Goal: Task Accomplishment & Management: Manage account settings

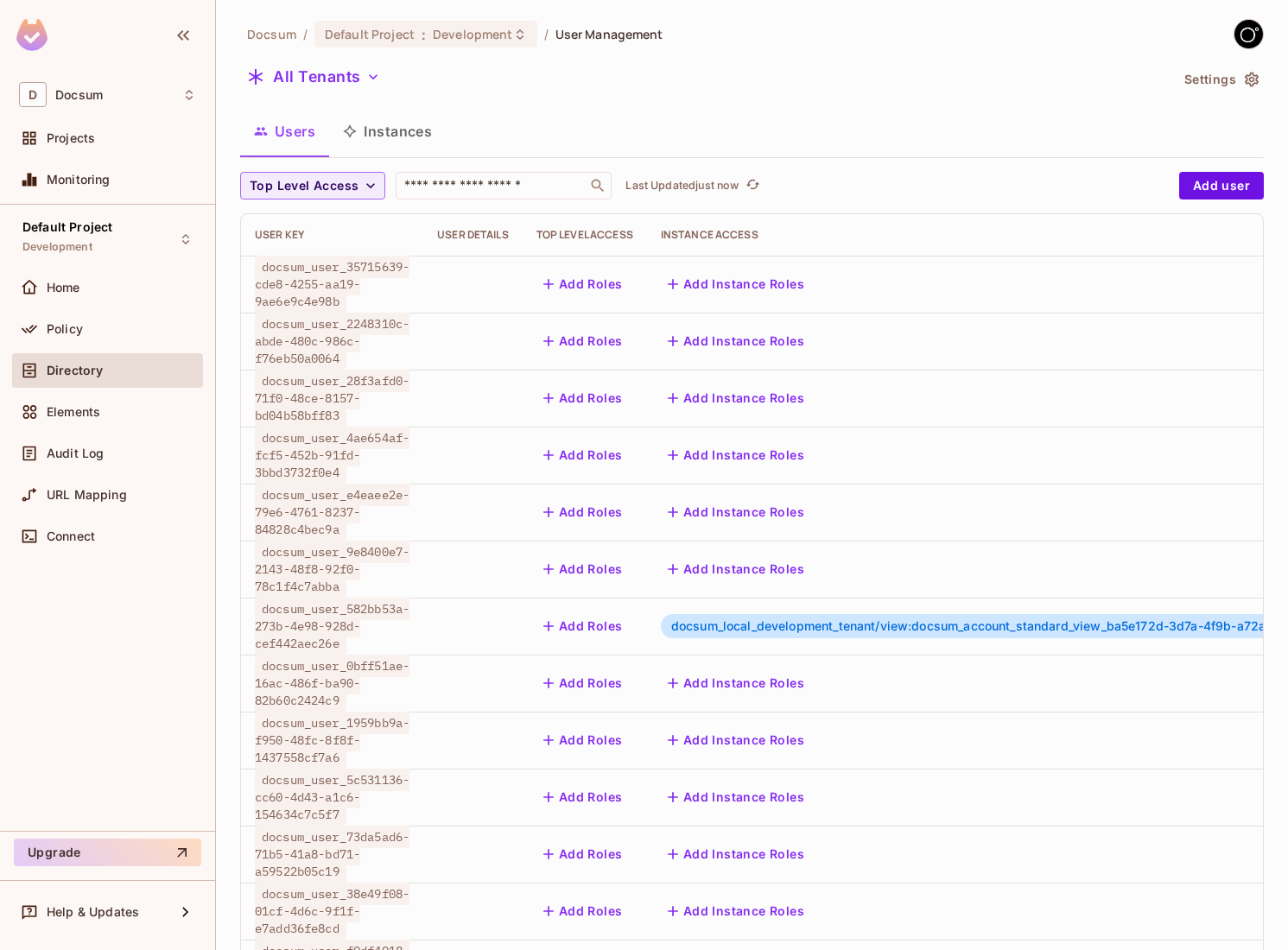
click at [327, 523] on span "docsum_user_e4eaee2e-79e6-4761-8237-84828c4bec9a" at bounding box center [331, 512] width 155 height 57
click at [1256, 78] on icon "button" at bounding box center [1252, 79] width 14 height 14
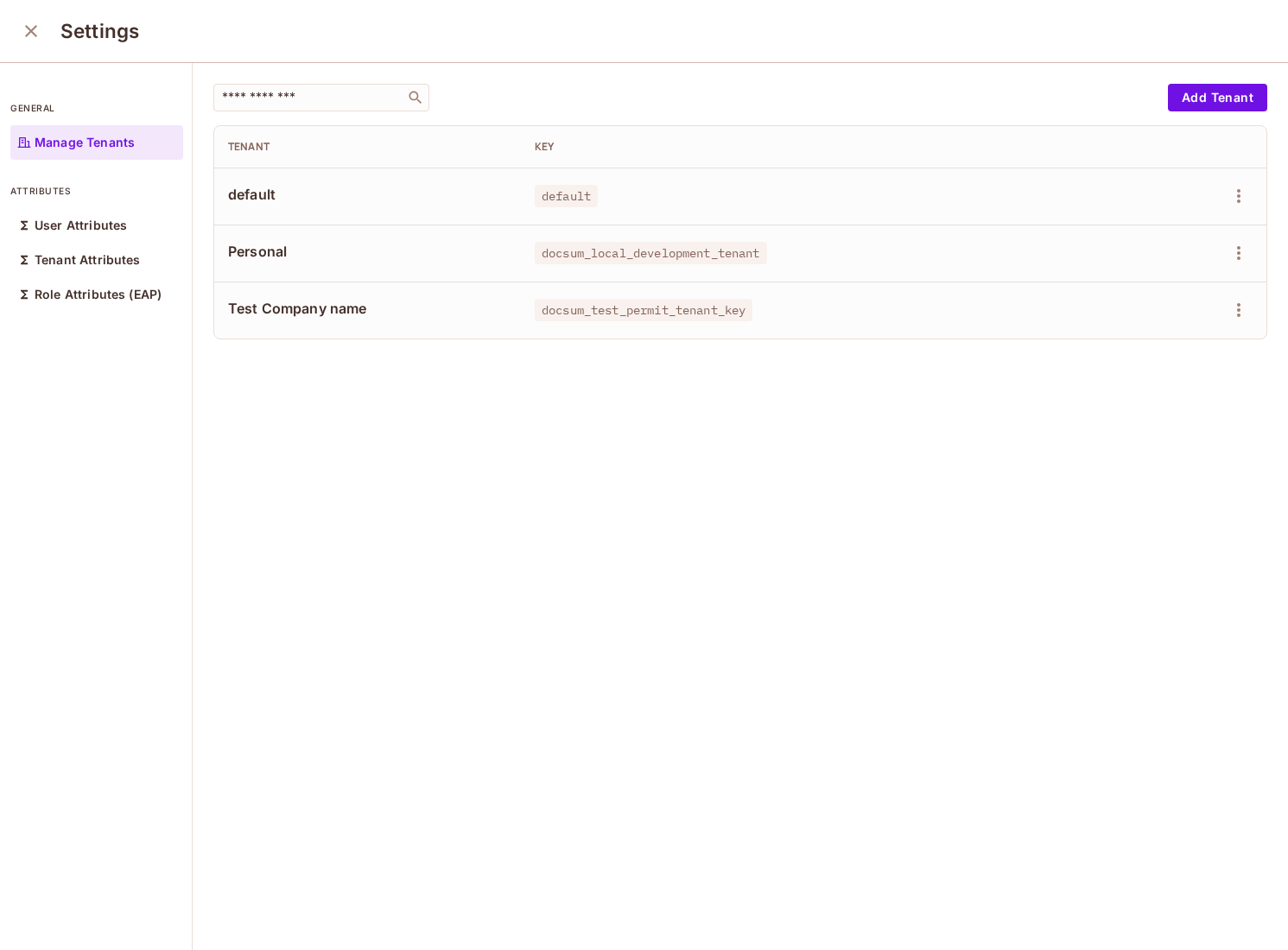
click at [1046, 291] on td "docsum_test_permit_tenant_key" at bounding box center [828, 311] width 616 height 57
click at [1243, 310] on icon "button" at bounding box center [1239, 311] width 21 height 21
click at [904, 273] on div at bounding box center [644, 475] width 1288 height 950
click at [1232, 258] on icon "button" at bounding box center [1239, 254] width 21 height 21
click at [1129, 364] on div "Delete Tenant" at bounding box center [1162, 369] width 121 height 28
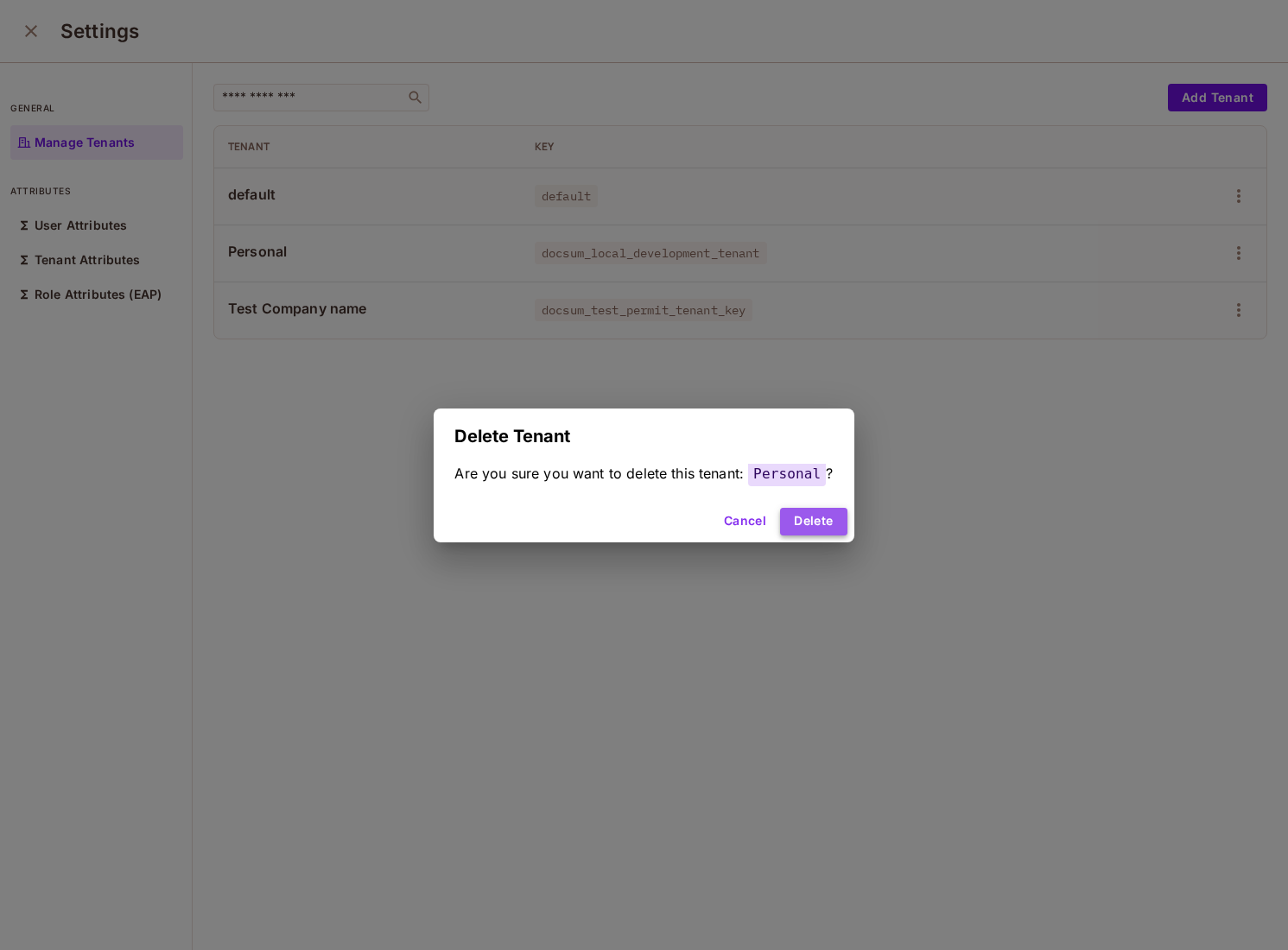
click at [804, 522] on button "Delete" at bounding box center [813, 522] width 66 height 28
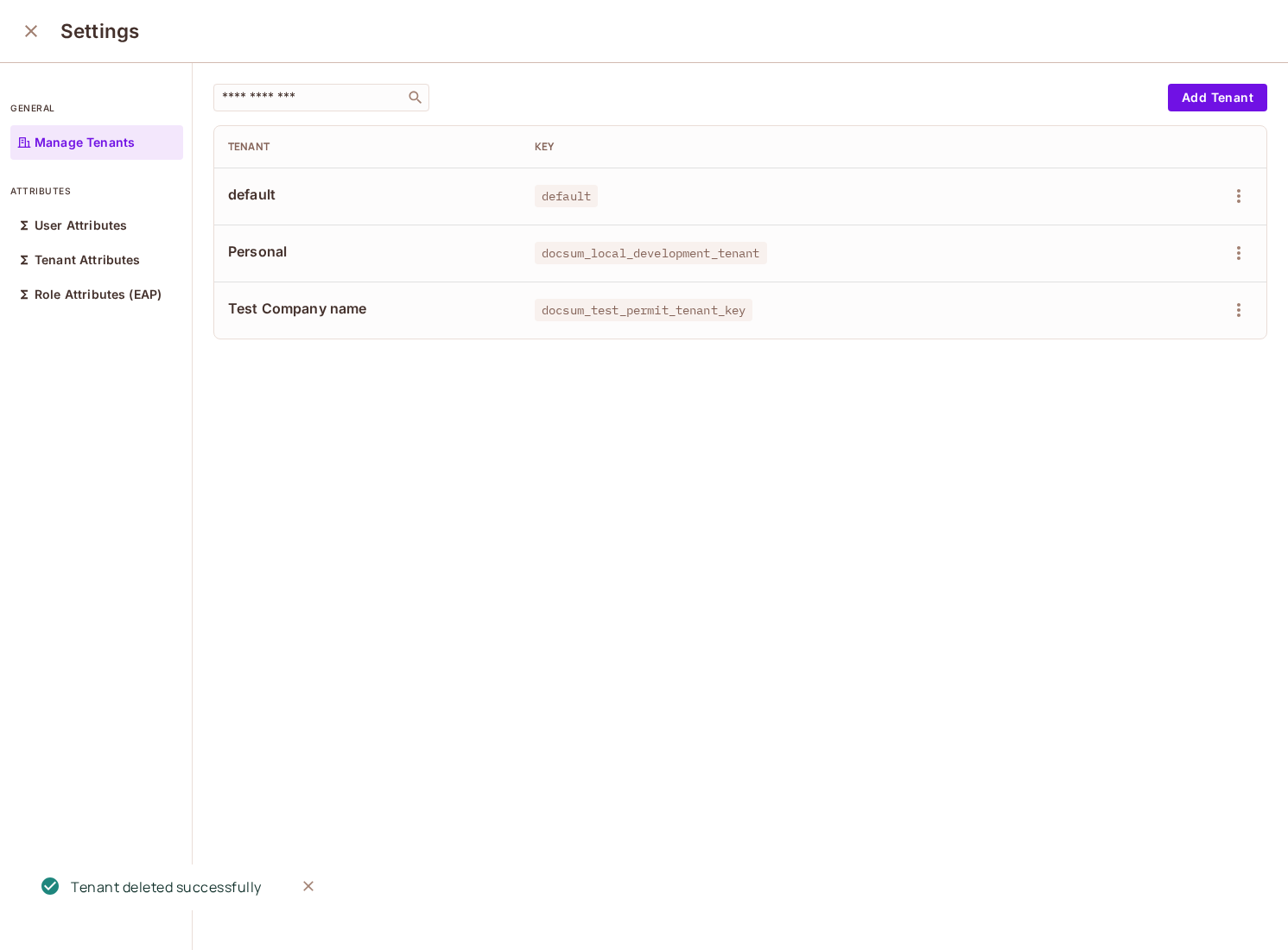
click at [677, 442] on div "​ Add Tenant Tenant Key default default Personal docsum_local_development_tenan…" at bounding box center [740, 507] width 1095 height 889
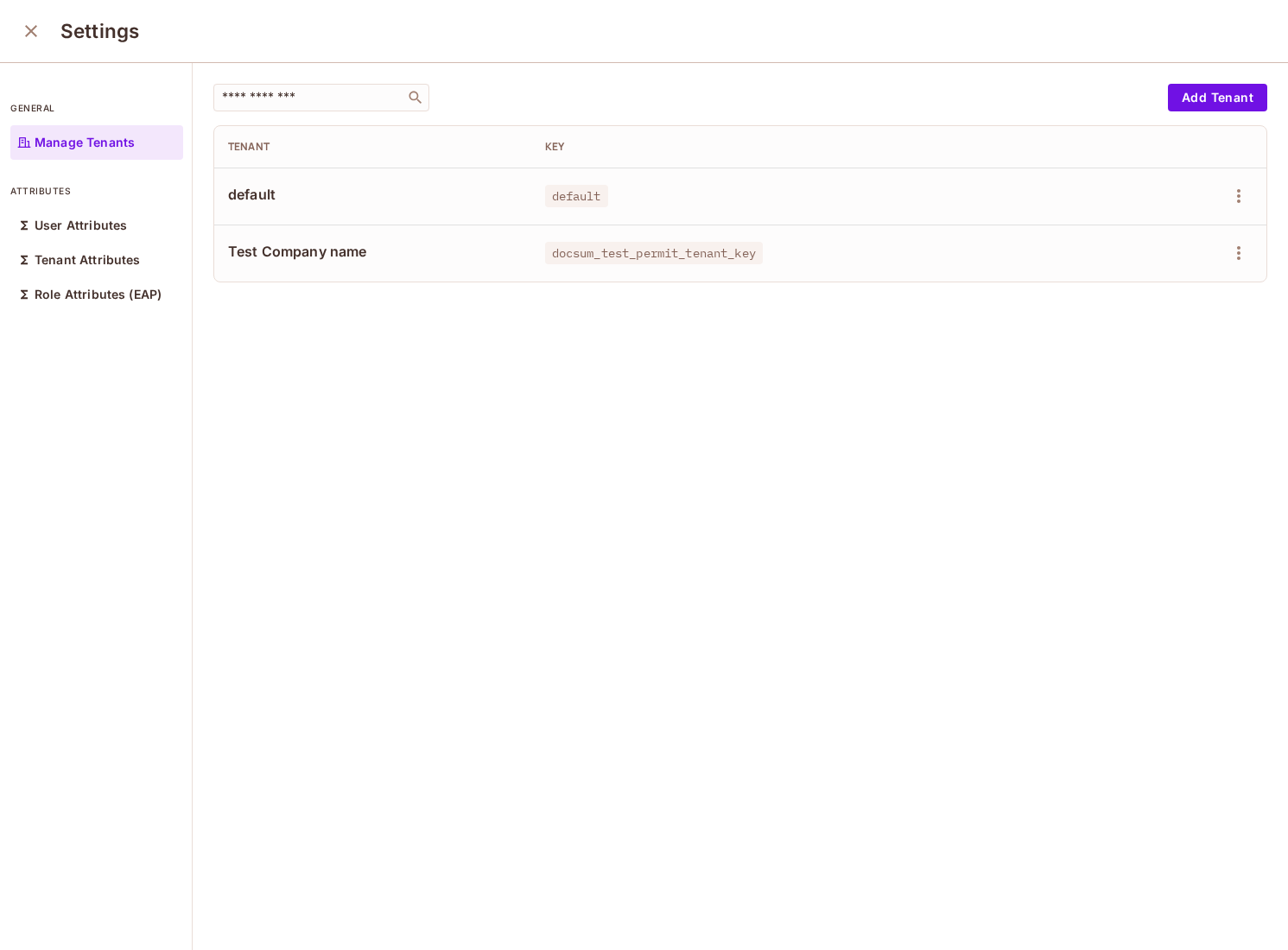
click at [734, 535] on div "​ Add Tenant Tenant Key default default Test Company name docsum_test_permit_te…" at bounding box center [740, 507] width 1095 height 889
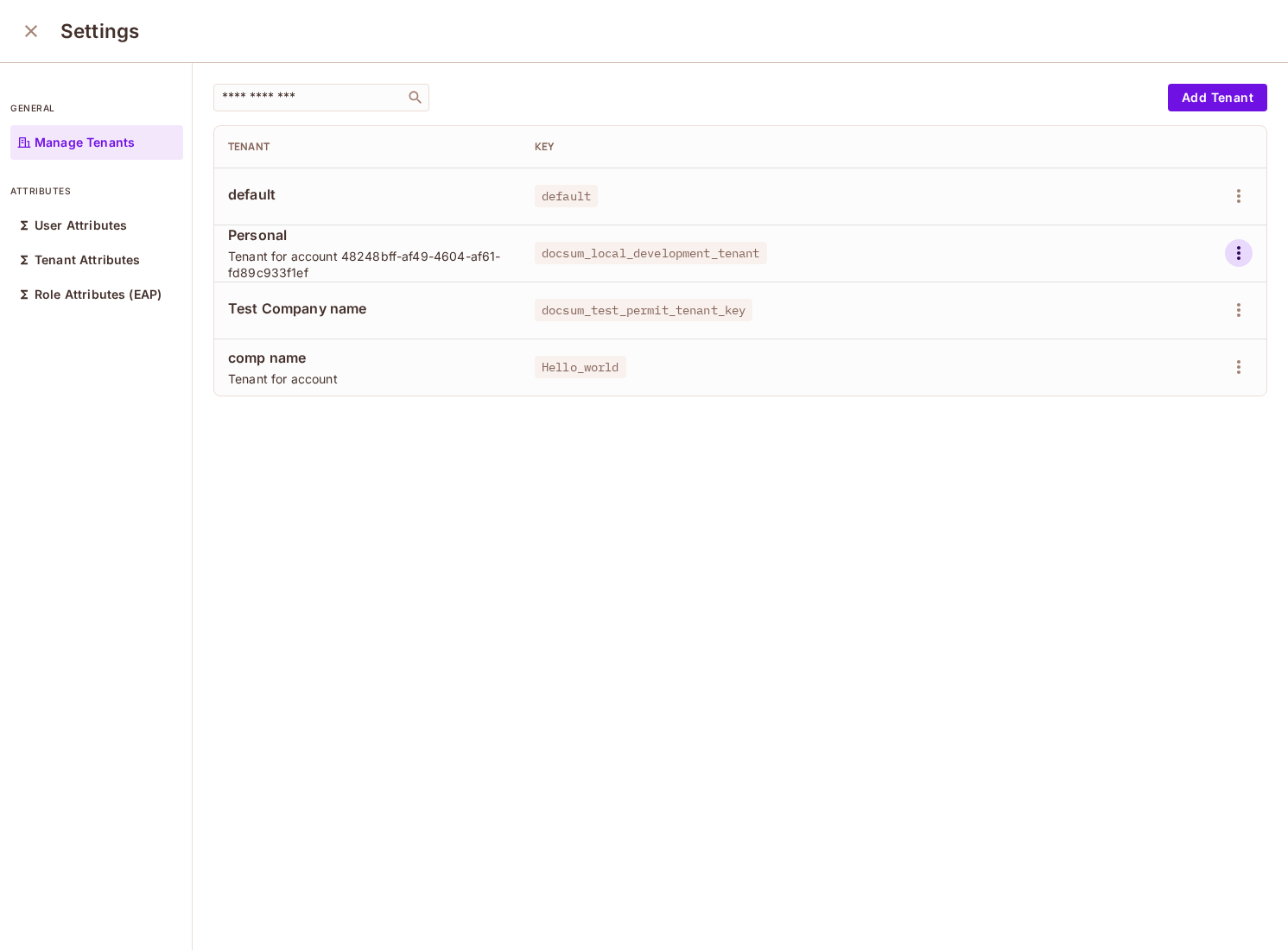
click at [1240, 257] on icon "button" at bounding box center [1239, 254] width 21 height 21
click at [1175, 362] on div "Delete Tenant" at bounding box center [1176, 369] width 81 height 17
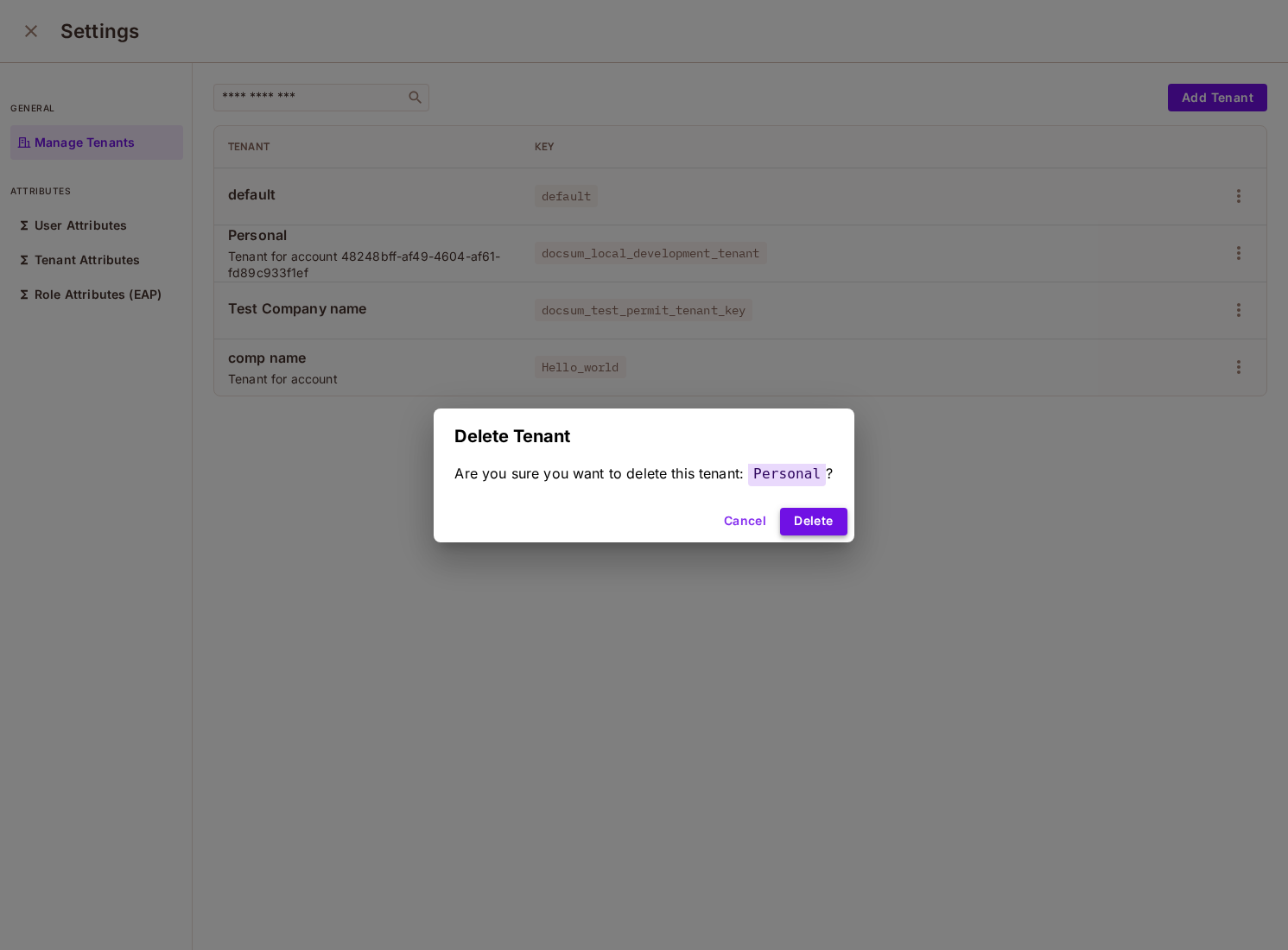
click at [833, 513] on button "Delete" at bounding box center [813, 522] width 66 height 28
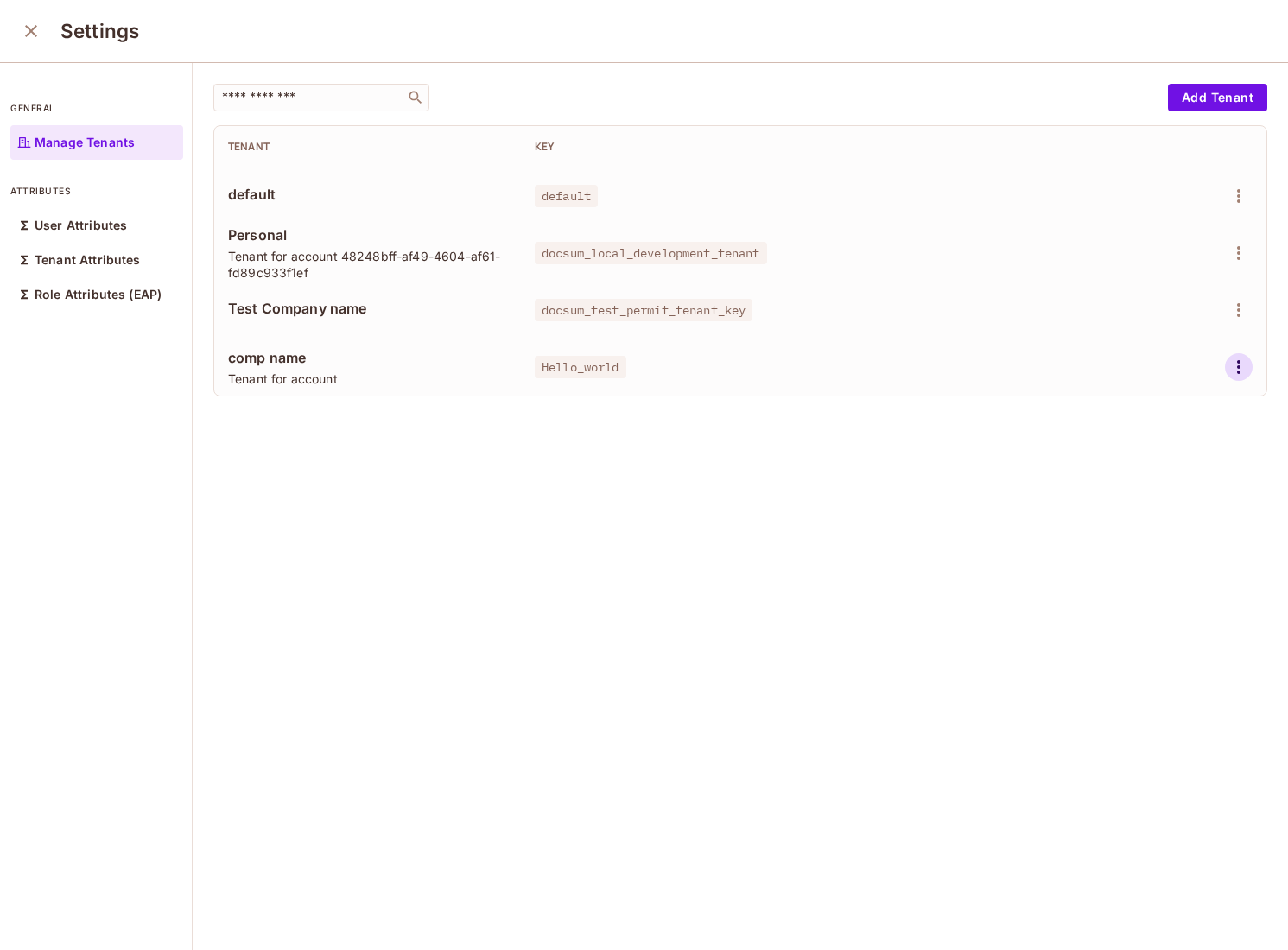
click at [1240, 358] on icon "button" at bounding box center [1239, 368] width 21 height 21
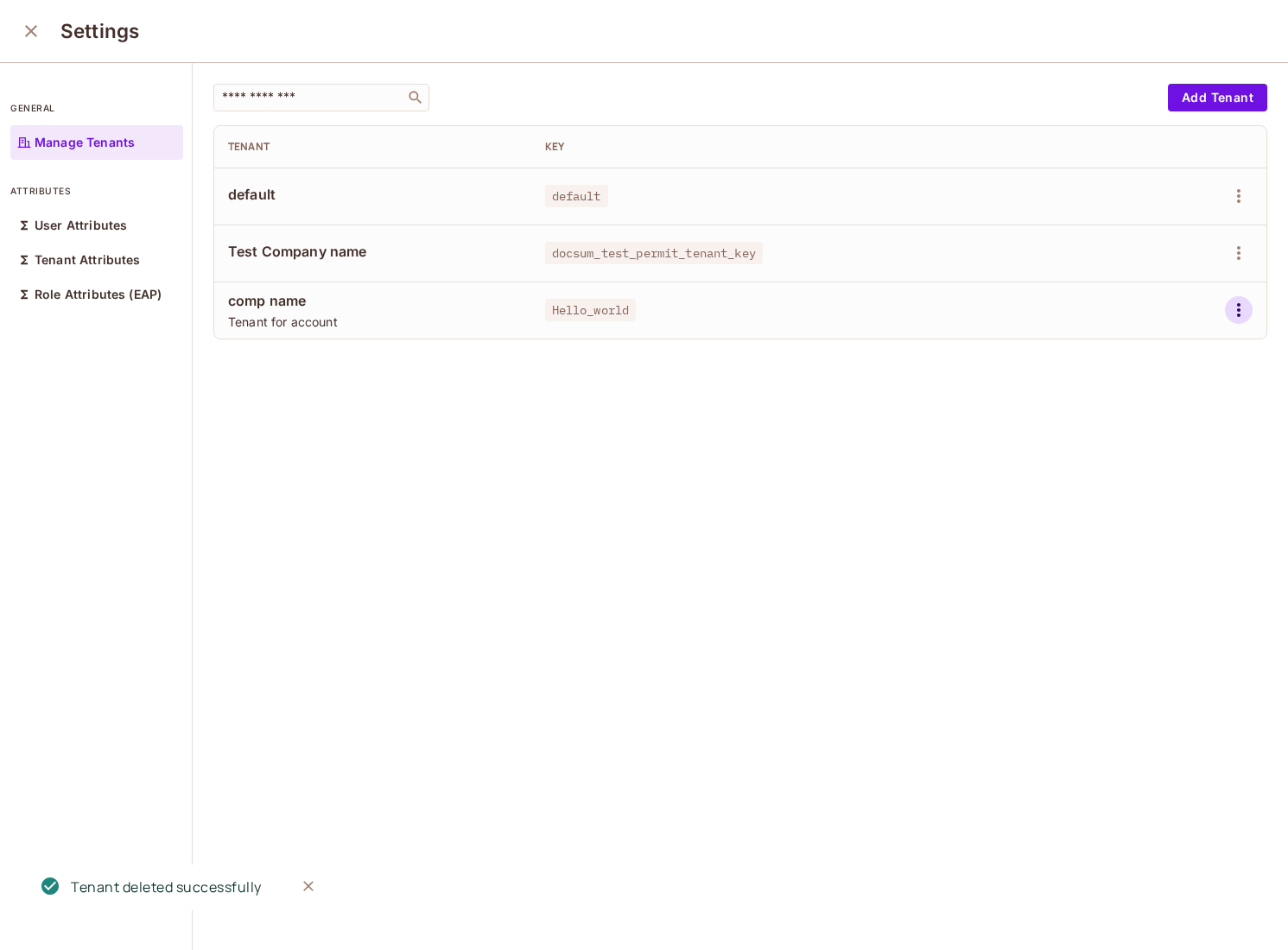
click at [1239, 322] on button "button" at bounding box center [1239, 310] width 28 height 28
click at [1184, 413] on span "Delete Tenant" at bounding box center [1177, 426] width 91 height 28
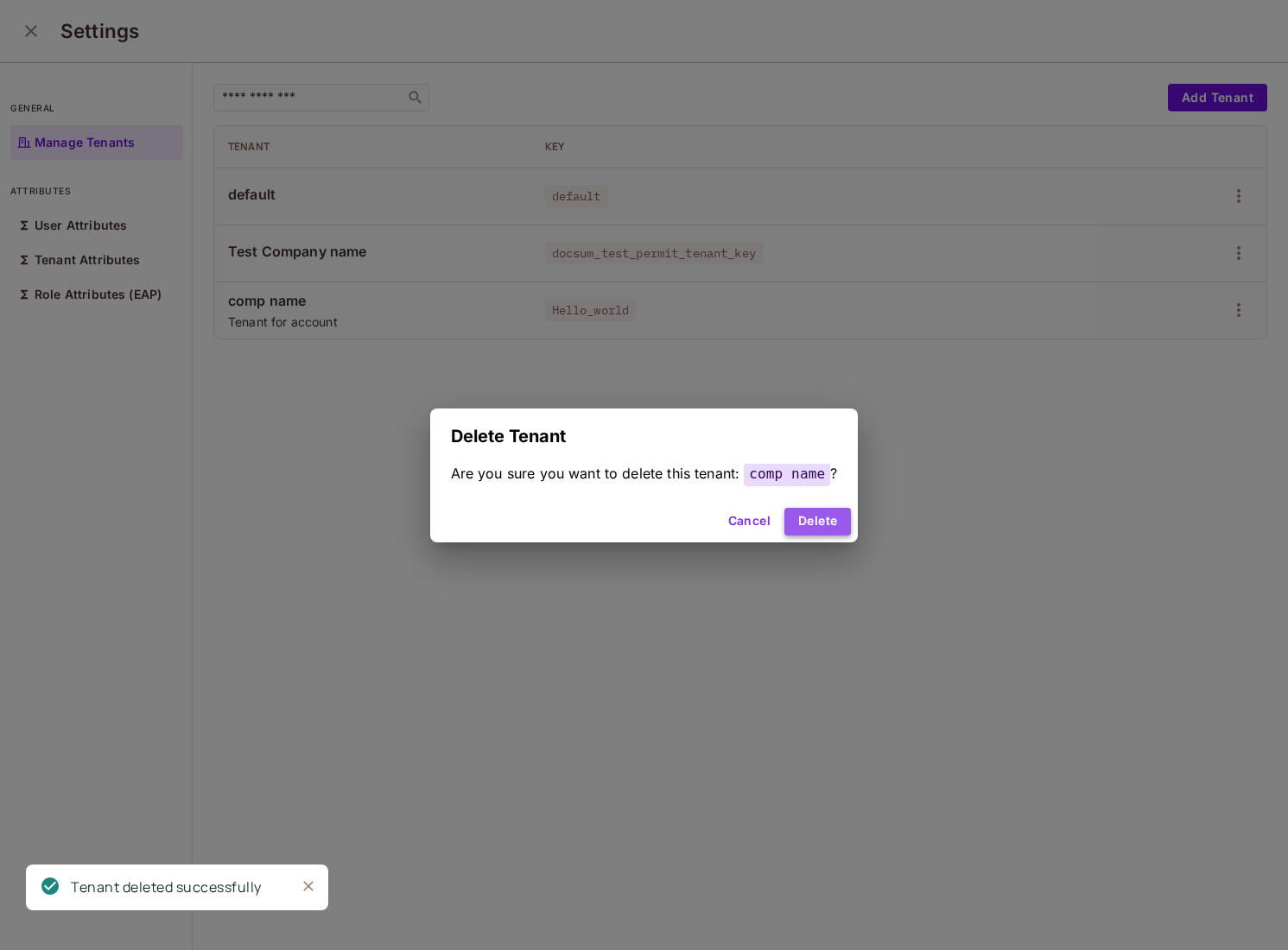
click at [833, 519] on button "Delete" at bounding box center [818, 522] width 66 height 28
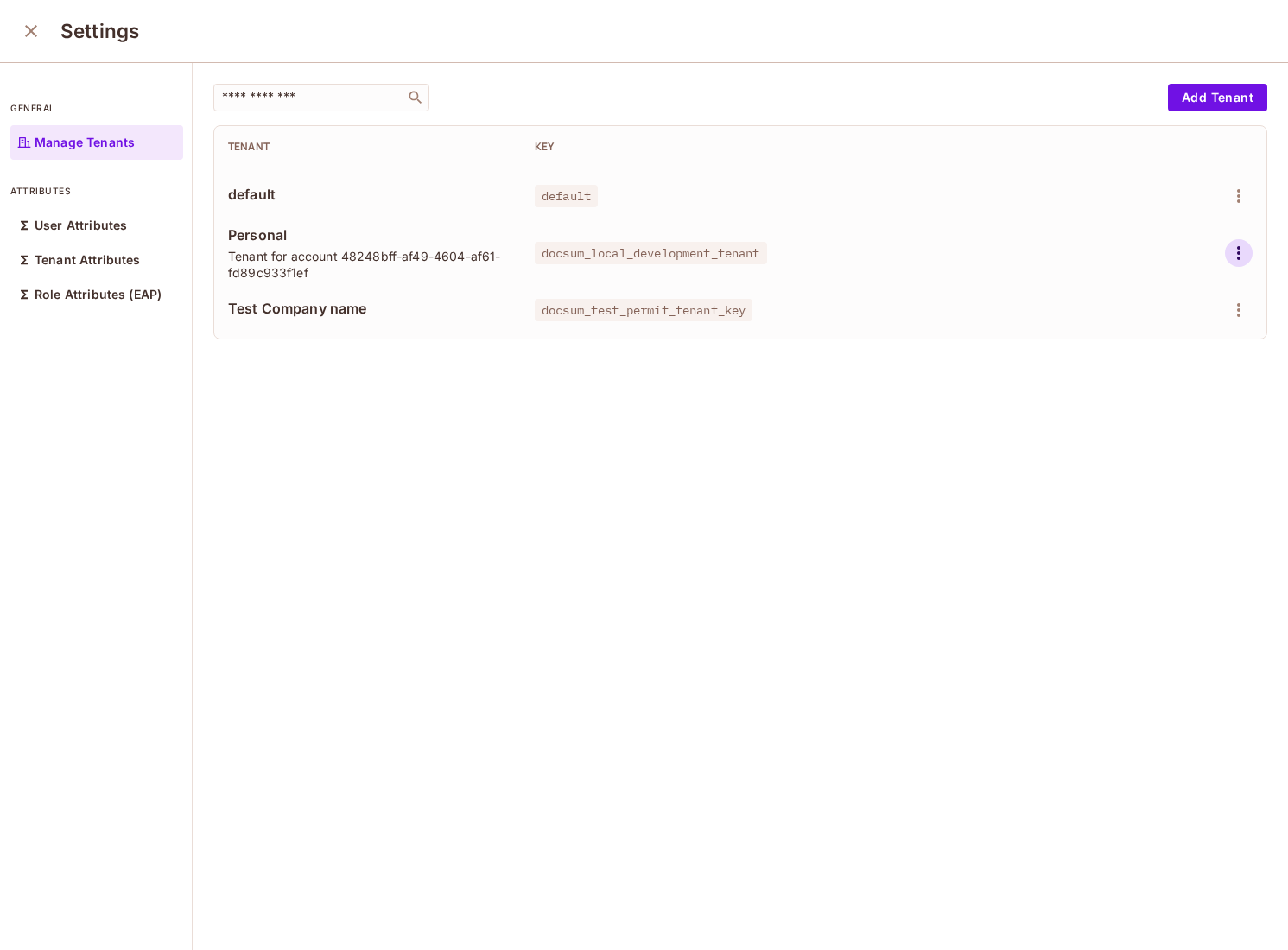
click at [1237, 248] on icon "button" at bounding box center [1239, 253] width 4 height 14
click at [1162, 370] on div "Delete Tenant" at bounding box center [1176, 369] width 81 height 17
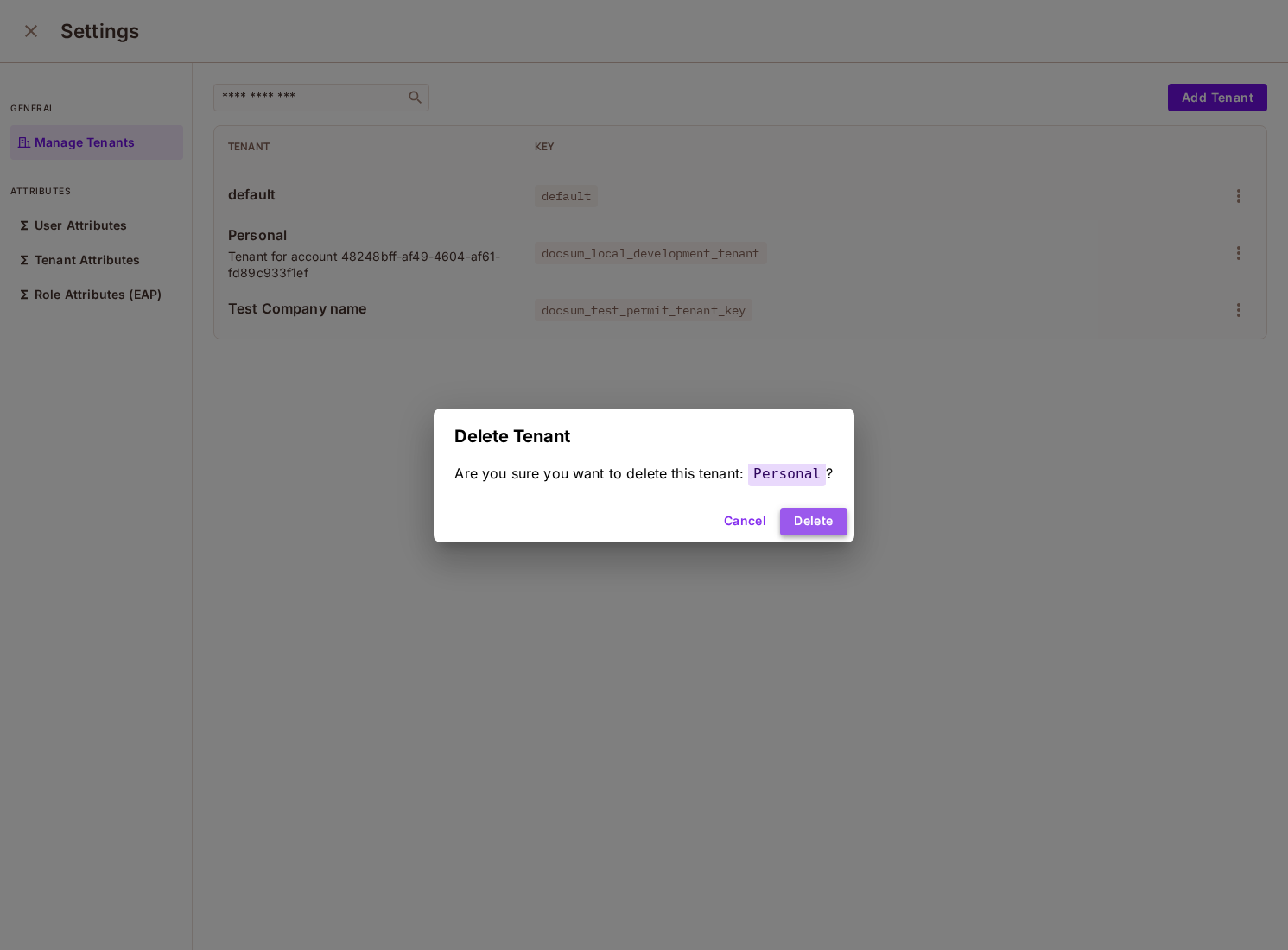
click at [826, 524] on button "Delete" at bounding box center [813, 522] width 66 height 28
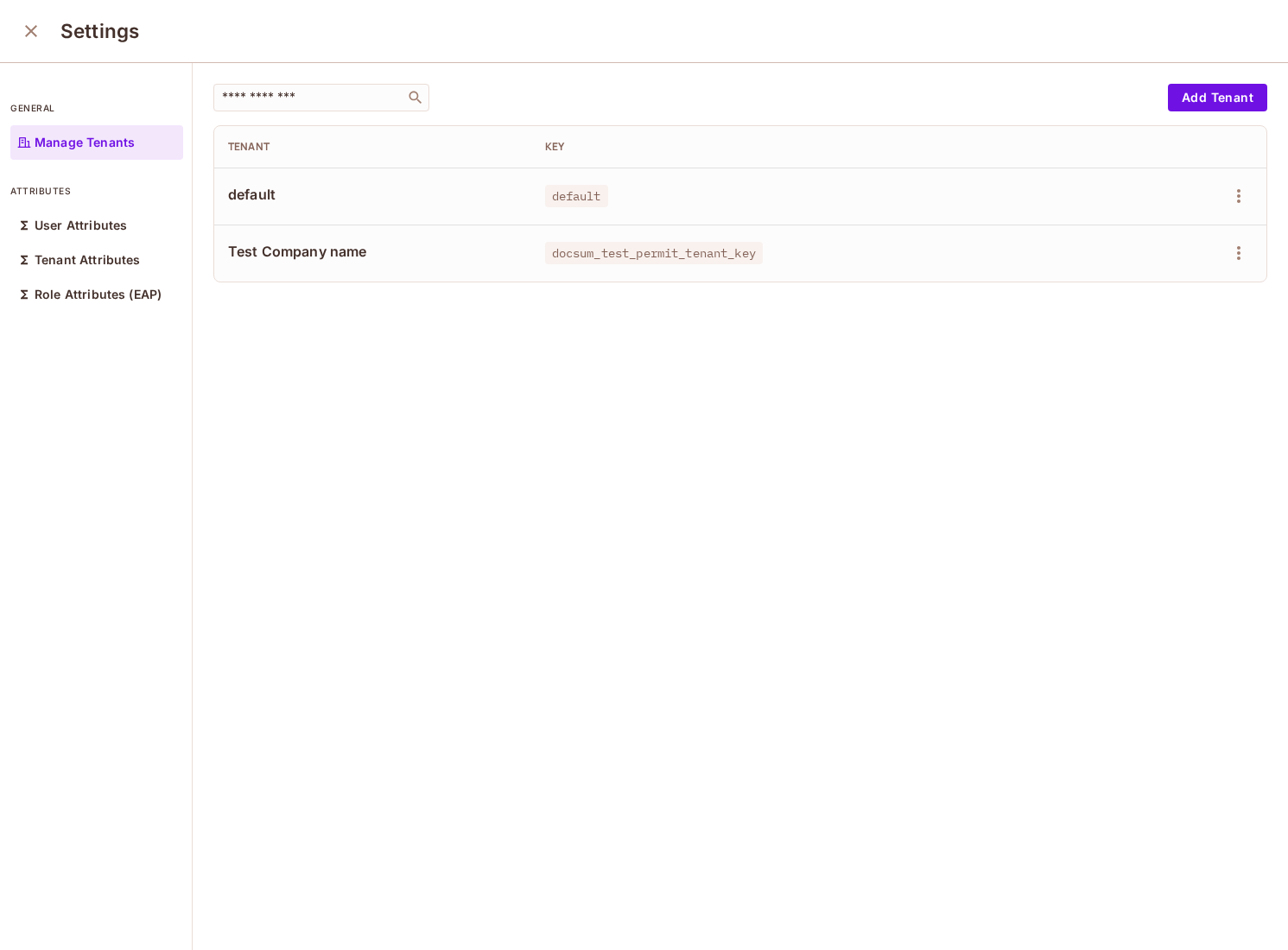
click at [703, 412] on div "​ Add Tenant Tenant Key default default Test Company name docsum_test_permit_te…" at bounding box center [740, 507] width 1095 height 889
click at [545, 684] on div "​ Add Tenant Tenant Key default default Test Company name docsum_test_permit_te…" at bounding box center [740, 507] width 1095 height 889
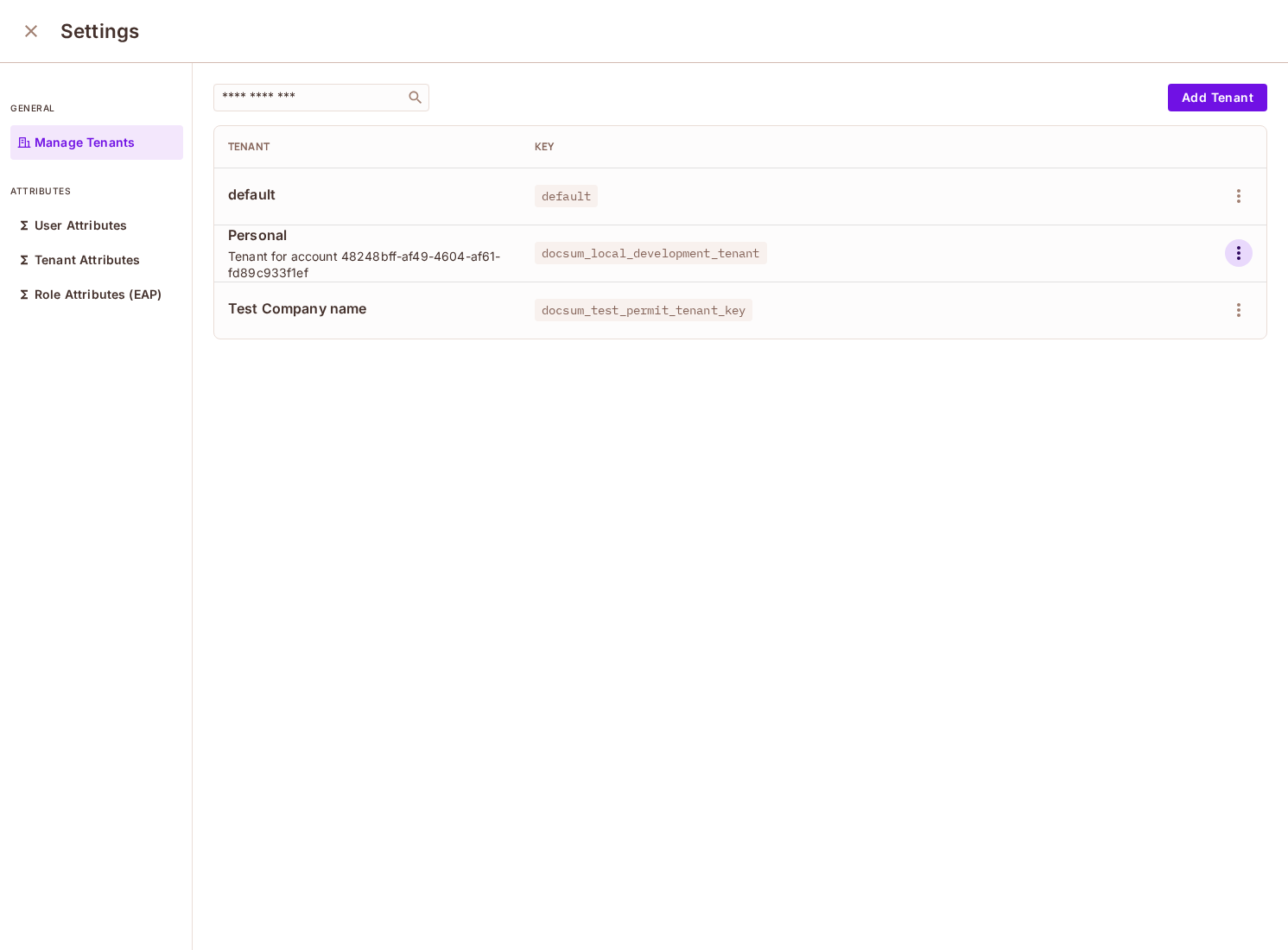
click at [1244, 257] on icon "button" at bounding box center [1239, 254] width 21 height 21
click at [1157, 373] on div "Delete Tenant" at bounding box center [1176, 369] width 81 height 17
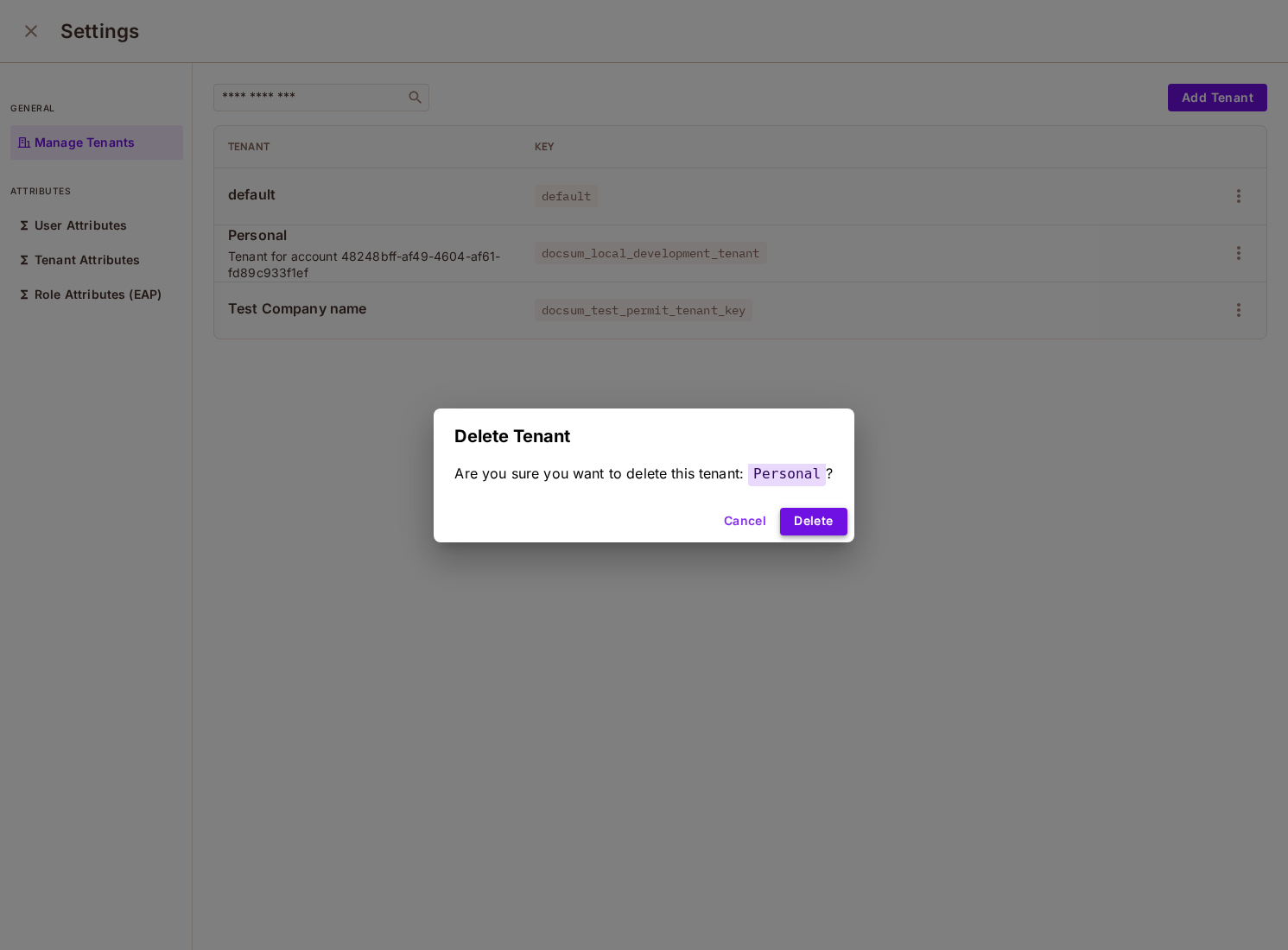
click at [836, 528] on button "Delete" at bounding box center [813, 522] width 66 height 28
